Goal: Navigation & Orientation: Find specific page/section

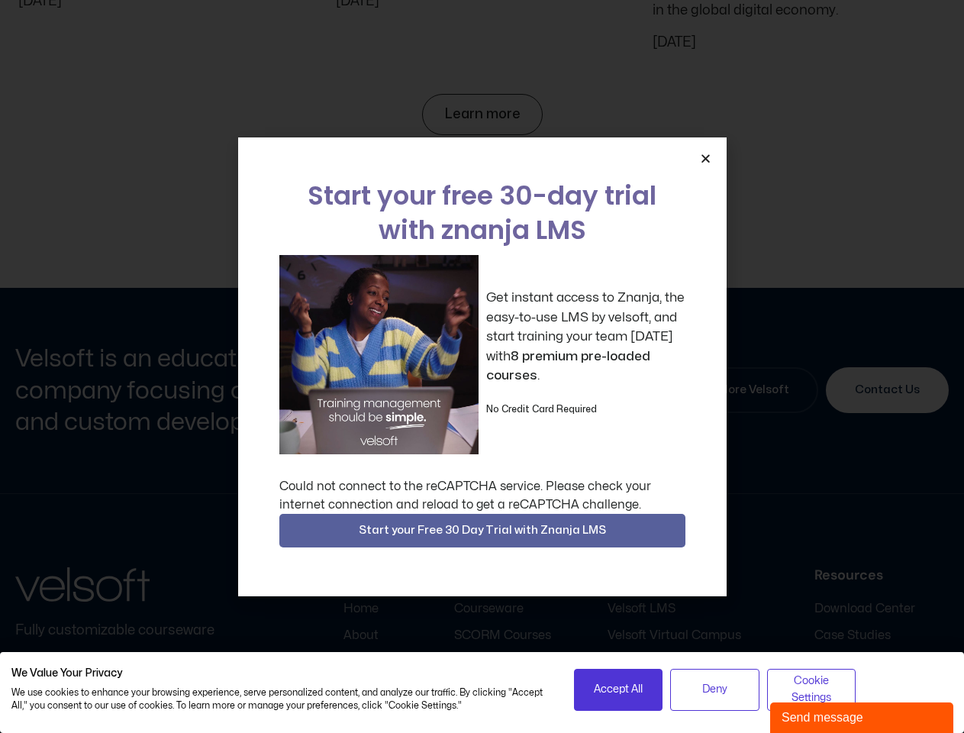
click at [482, 366] on div "Get instant access to Znanja, the easy-to-use LMS by velsoft, and start trainin…" at bounding box center [482, 354] width 406 height 199
click at [705, 158] on icon "Close" at bounding box center [705, 158] width 11 height 11
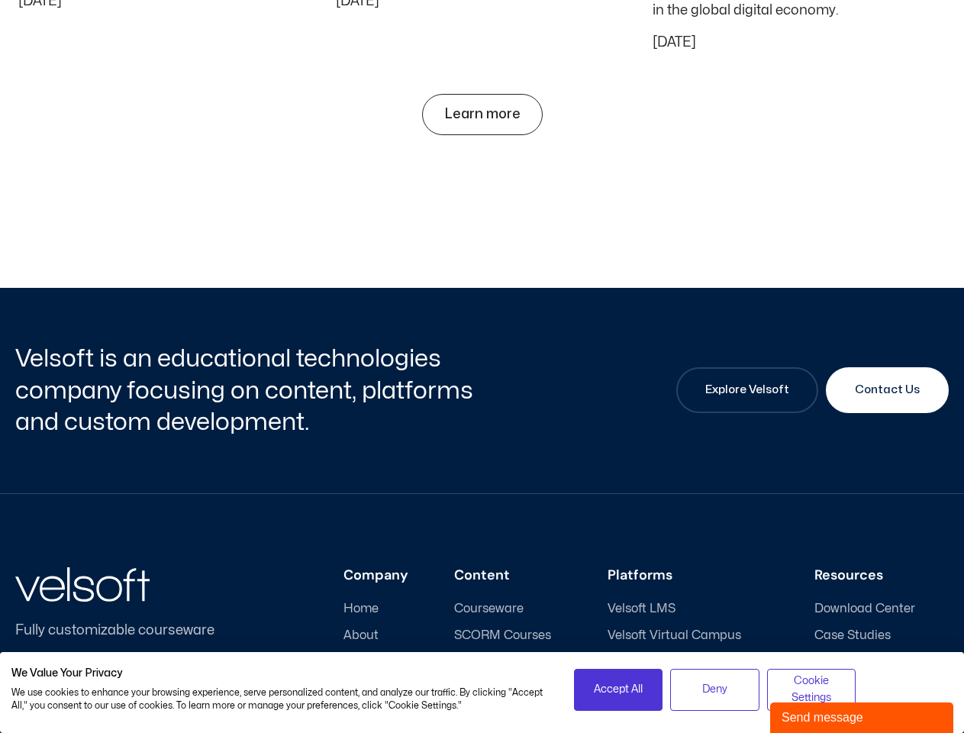
click at [482, 567] on h3 "Content" at bounding box center [508, 575] width 108 height 17
click at [618, 689] on span "Accept All" at bounding box center [618, 689] width 49 height 17
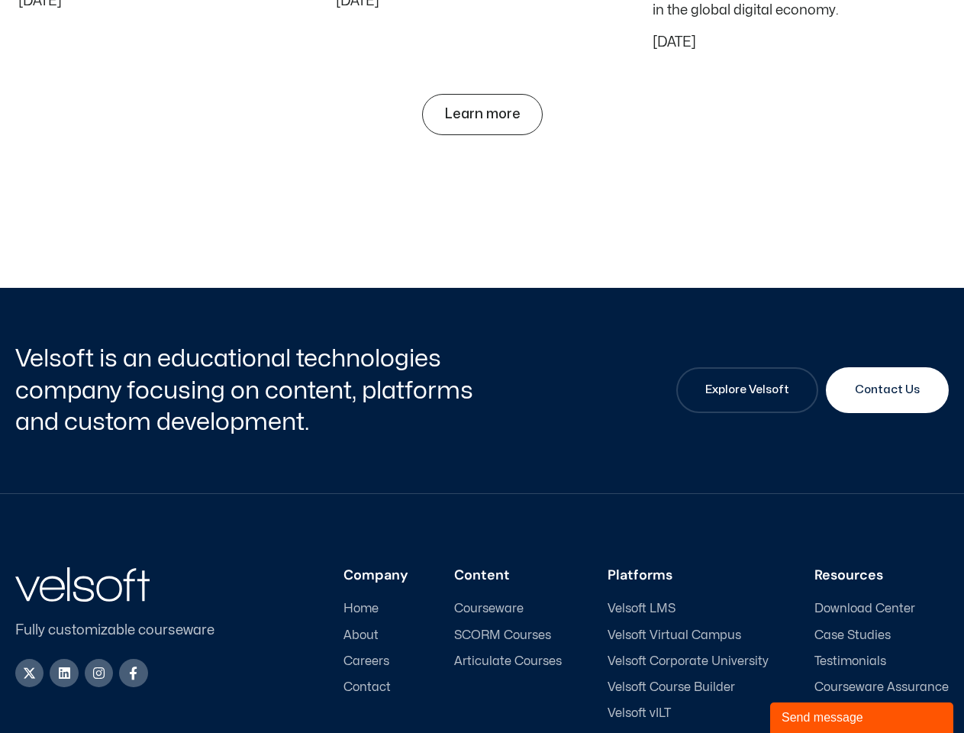
click at [714, 689] on ul "Velsoft LMS Velsoft Virtual Campus [GEOGRAPHIC_DATA] Velsoft Course Builder Vel…" at bounding box center [688, 673] width 161 height 145
click at [811, 689] on div "Company Home About Careers Contact Content Courseware SCORM Courses Articulate …" at bounding box center [594, 657] width 709 height 180
click at [862, 717] on div "Send message" at bounding box center [862, 717] width 160 height 18
